Goal: Task Accomplishment & Management: Use online tool/utility

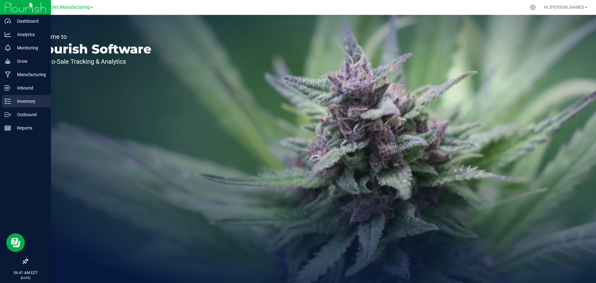
click at [11, 100] on icon at bounding box center [8, 101] width 6 height 6
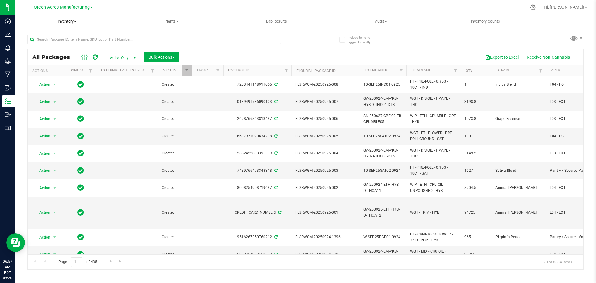
click at [68, 20] on span "Inventory" at bounding box center [67, 22] width 105 height 6
click at [70, 74] on li "From bill of materials" at bounding box center [67, 74] width 105 height 7
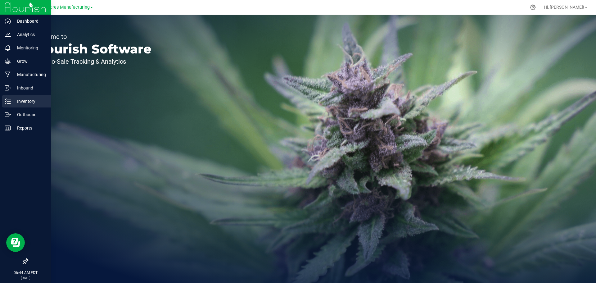
click at [7, 101] on line at bounding box center [8, 101] width 3 height 0
click at [24, 100] on p "Inventory" at bounding box center [29, 100] width 37 height 7
